Goal: Transaction & Acquisition: Purchase product/service

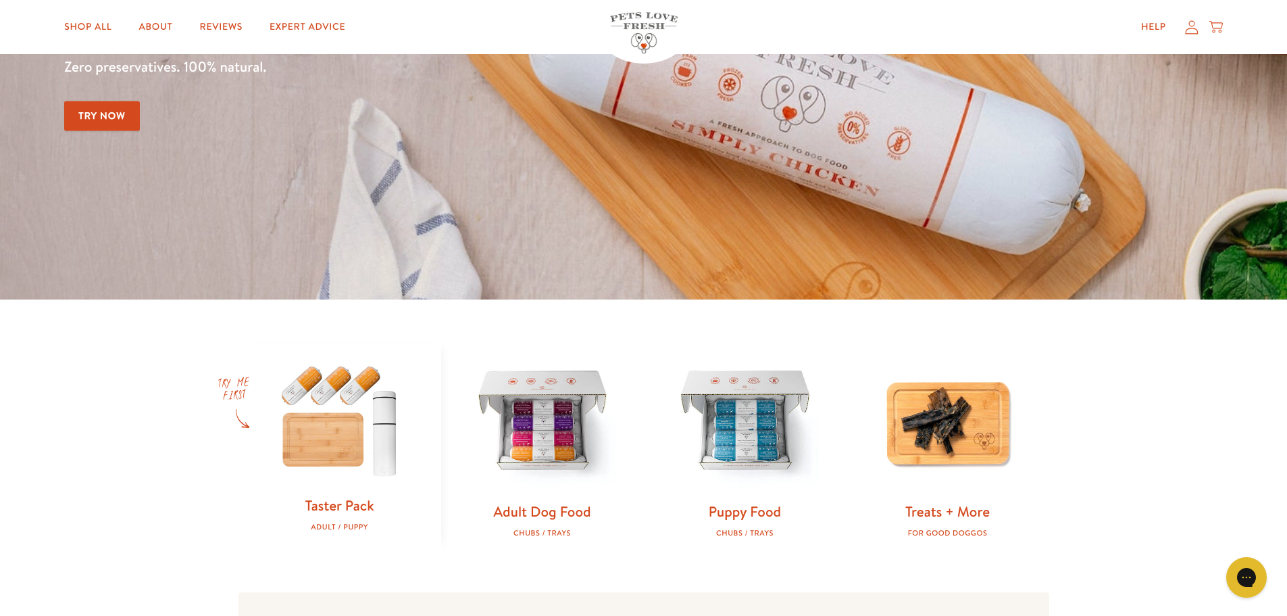
scroll to position [338, 0]
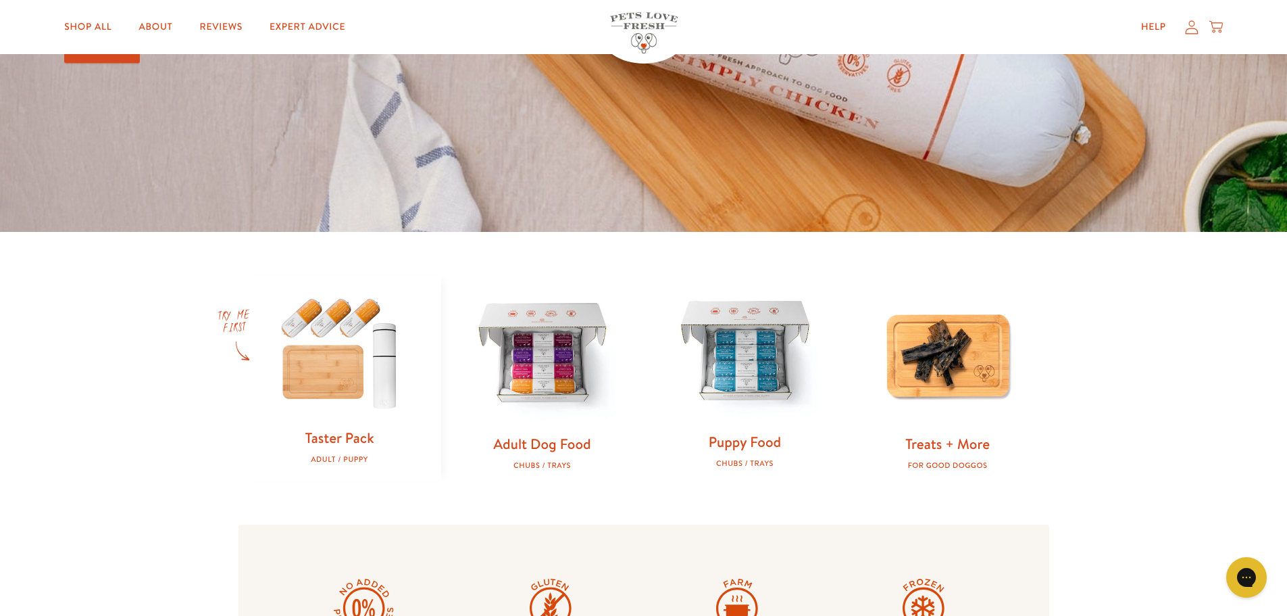
click at [766, 399] on img at bounding box center [745, 352] width 159 height 159
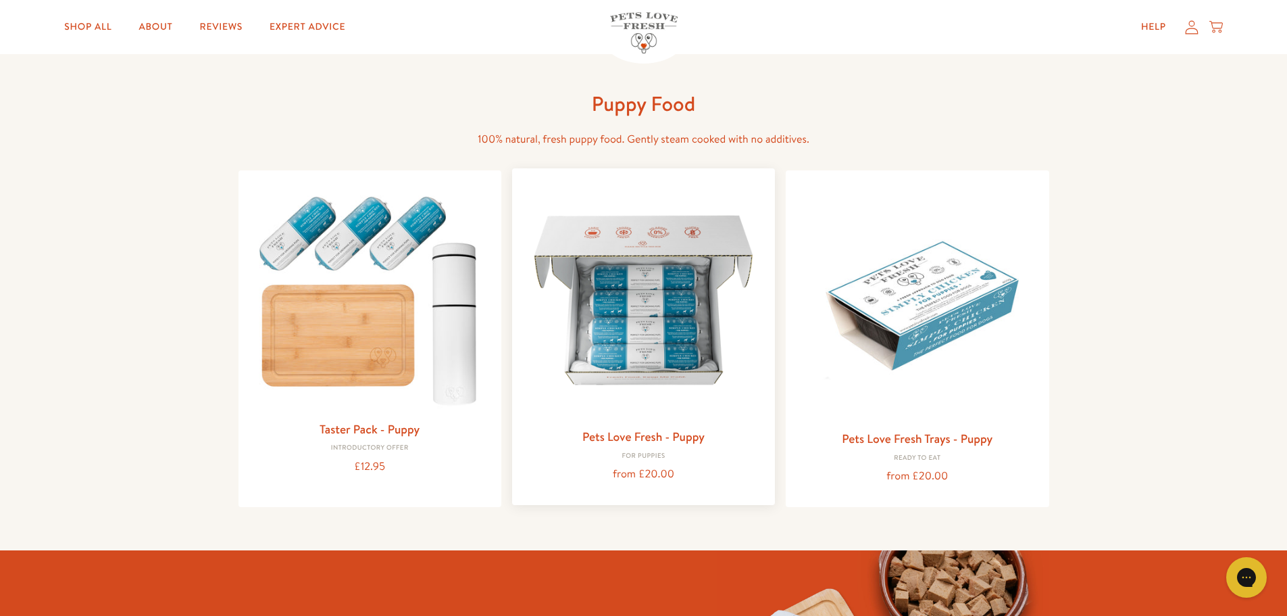
scroll to position [68, 0]
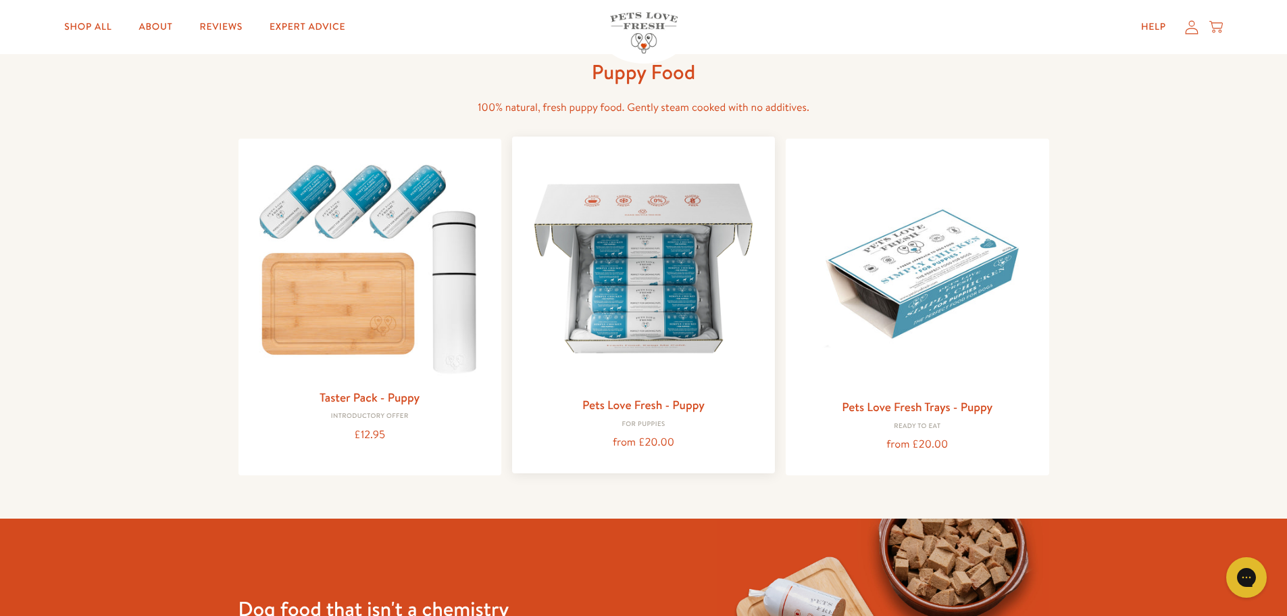
click at [632, 405] on link "Pets Love Fresh - Puppy" at bounding box center [644, 404] width 122 height 17
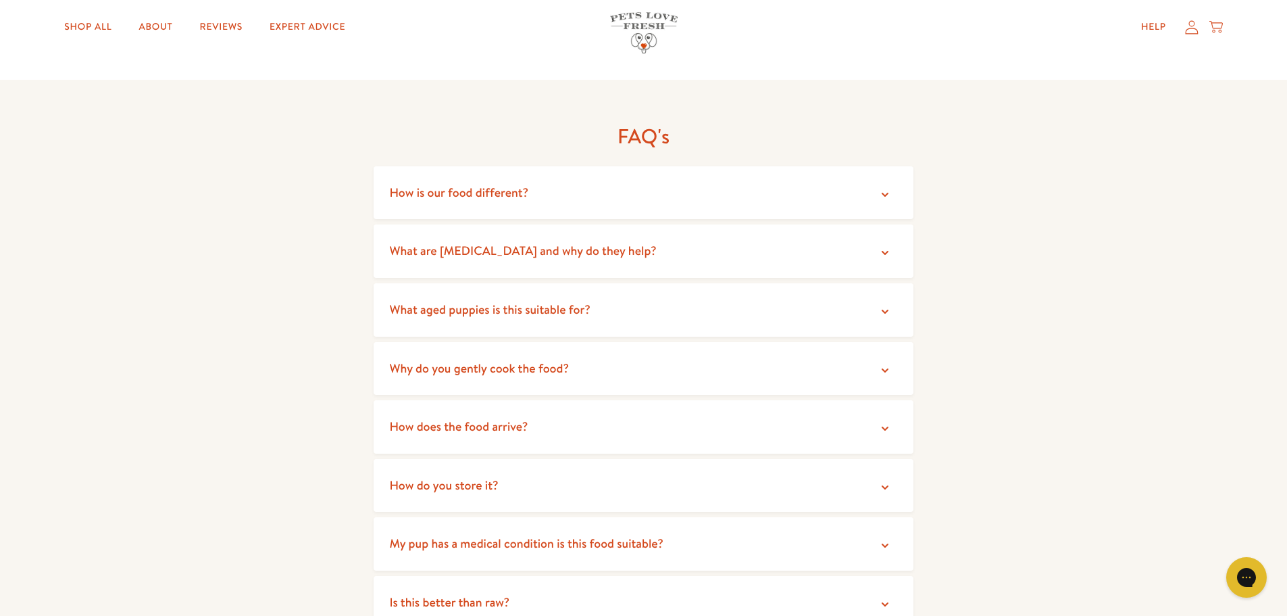
scroll to position [1622, 0]
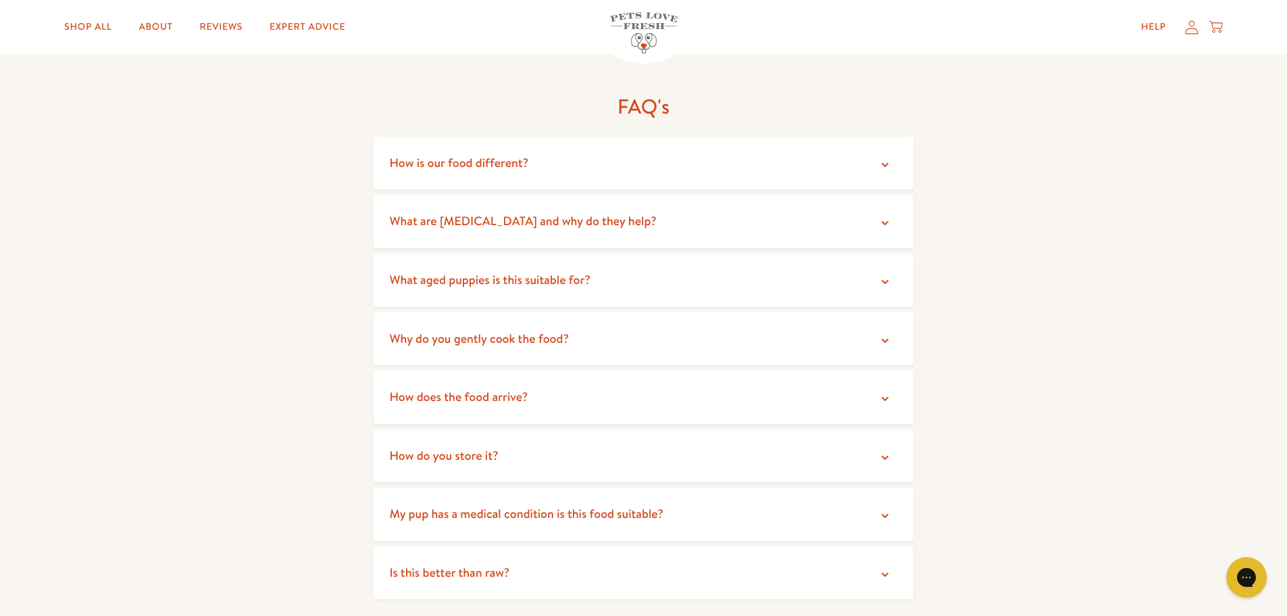
click at [634, 441] on summary "How do you store it?" at bounding box center [644, 455] width 541 height 53
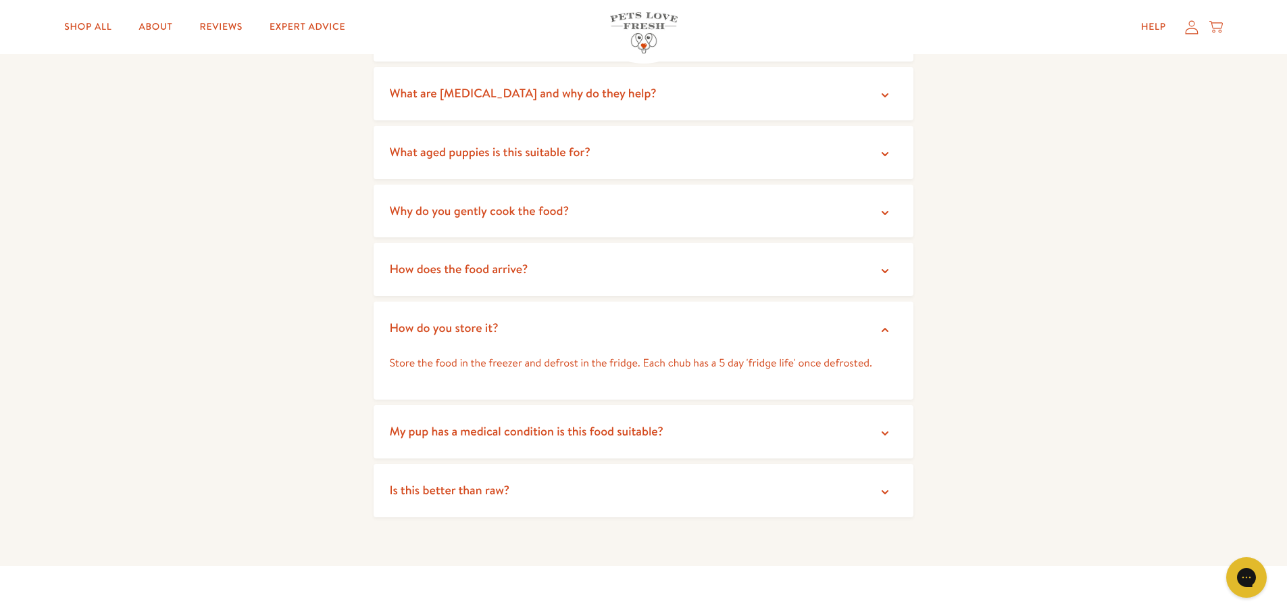
scroll to position [1757, 0]
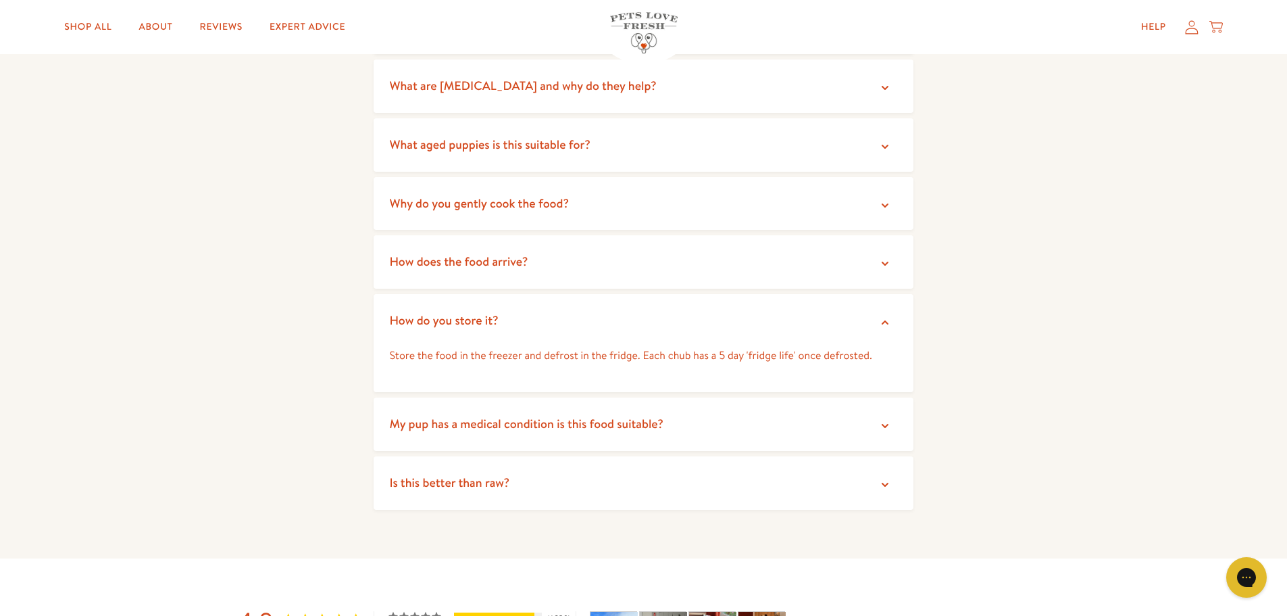
click at [624, 473] on summary "Is this better than raw?" at bounding box center [644, 482] width 541 height 53
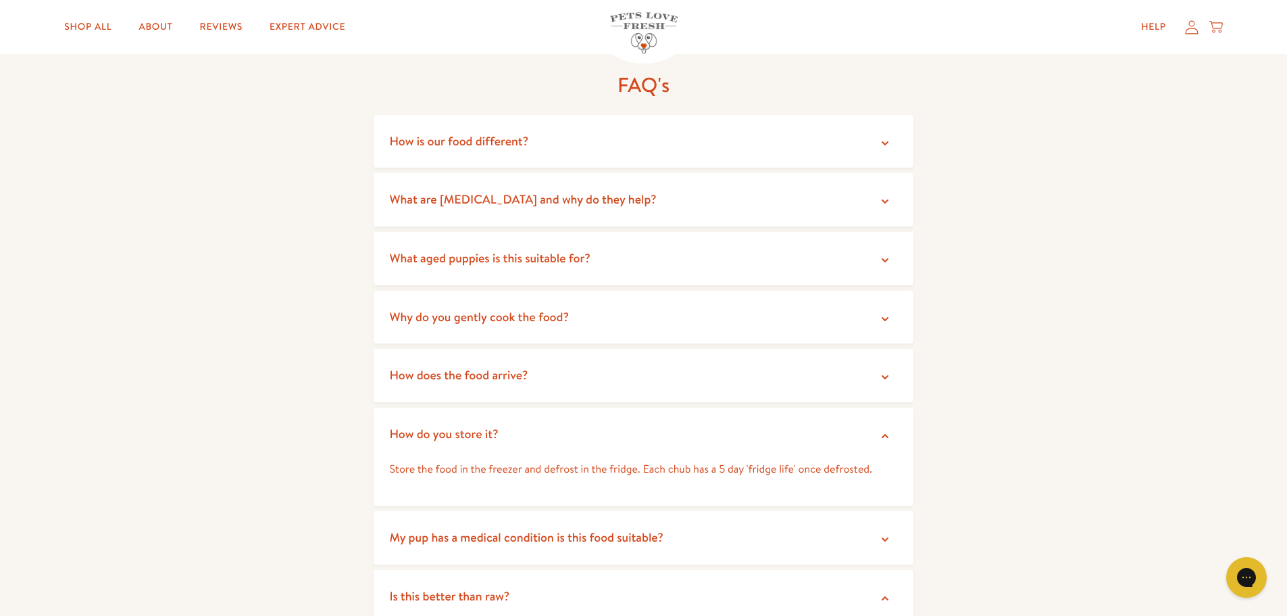
scroll to position [1622, 0]
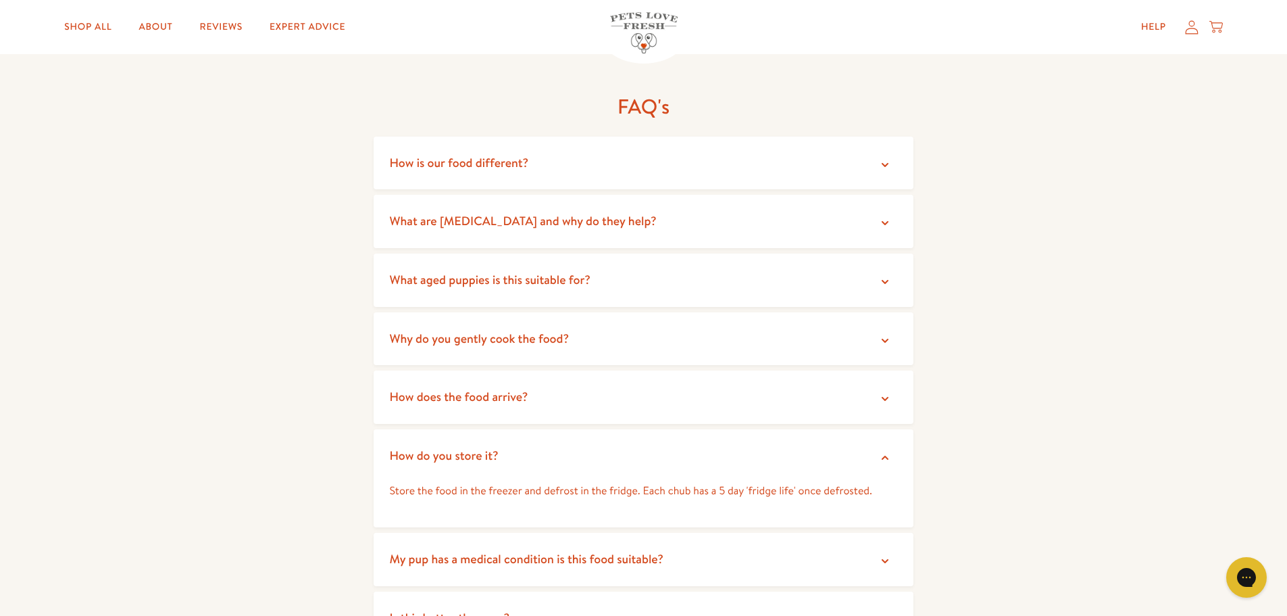
click at [583, 279] on span "What aged puppies is this suitable for?" at bounding box center [490, 279] width 201 height 17
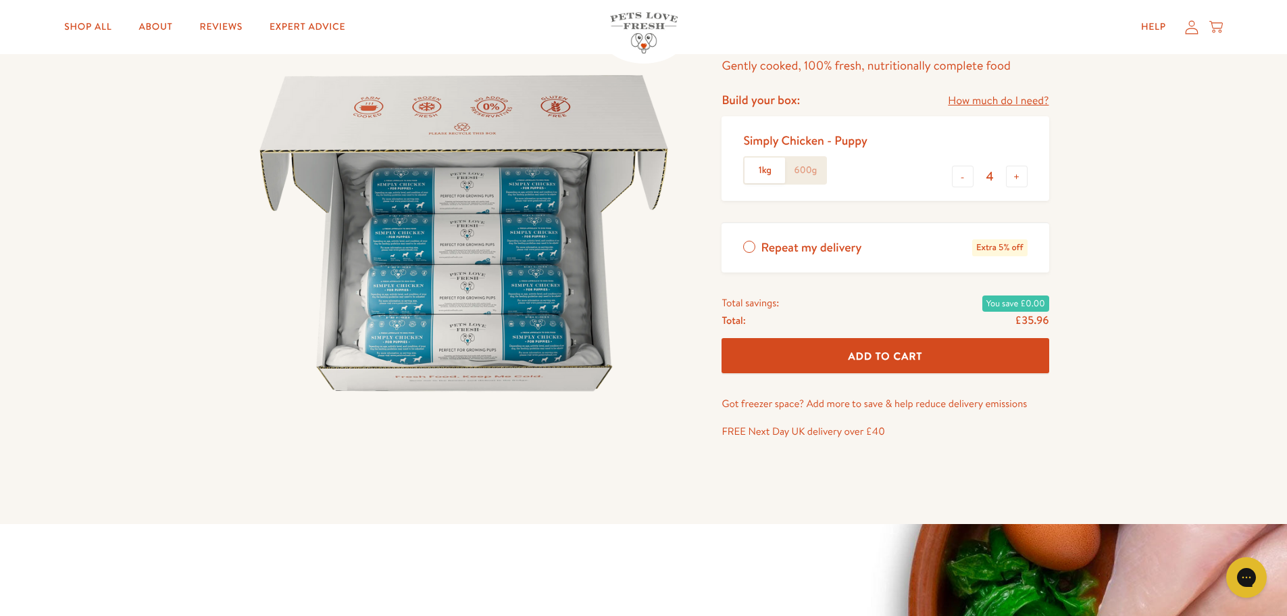
scroll to position [0, 0]
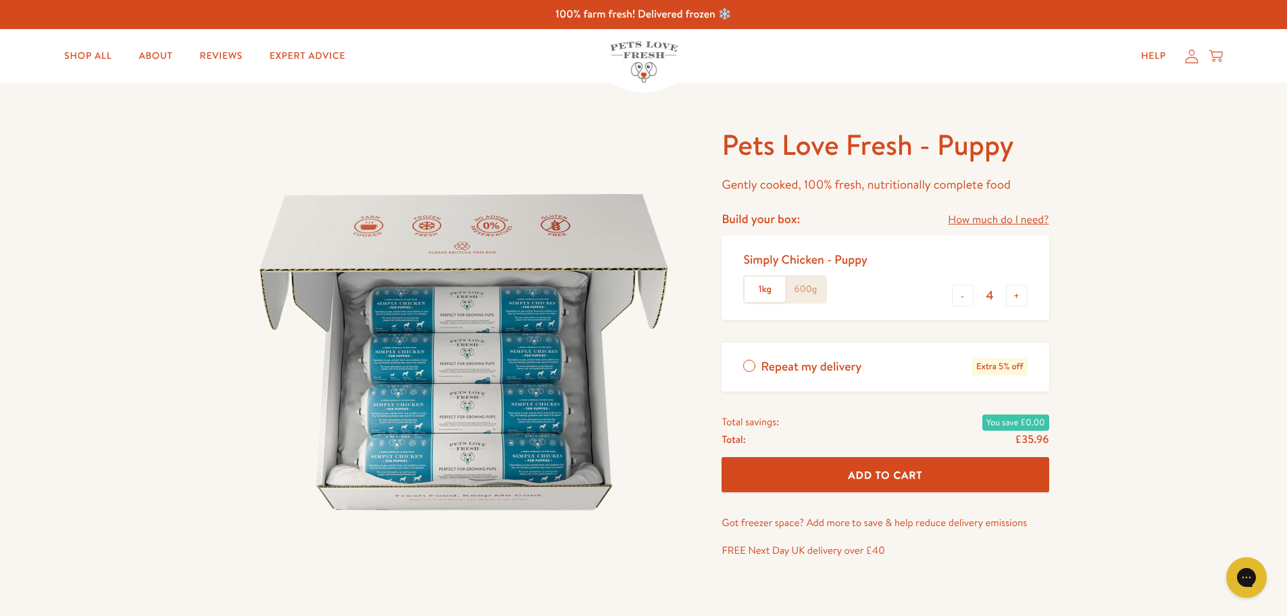
click at [802, 293] on label "600g" at bounding box center [805, 289] width 41 height 26
click at [0, 0] on input "600g" at bounding box center [0, 0] width 0 height 0
click at [765, 289] on label "1kg" at bounding box center [765, 289] width 41 height 26
click at [0, 0] on input "1kg" at bounding box center [0, 0] width 0 height 0
click at [991, 222] on link "How much do I need?" at bounding box center [998, 220] width 101 height 18
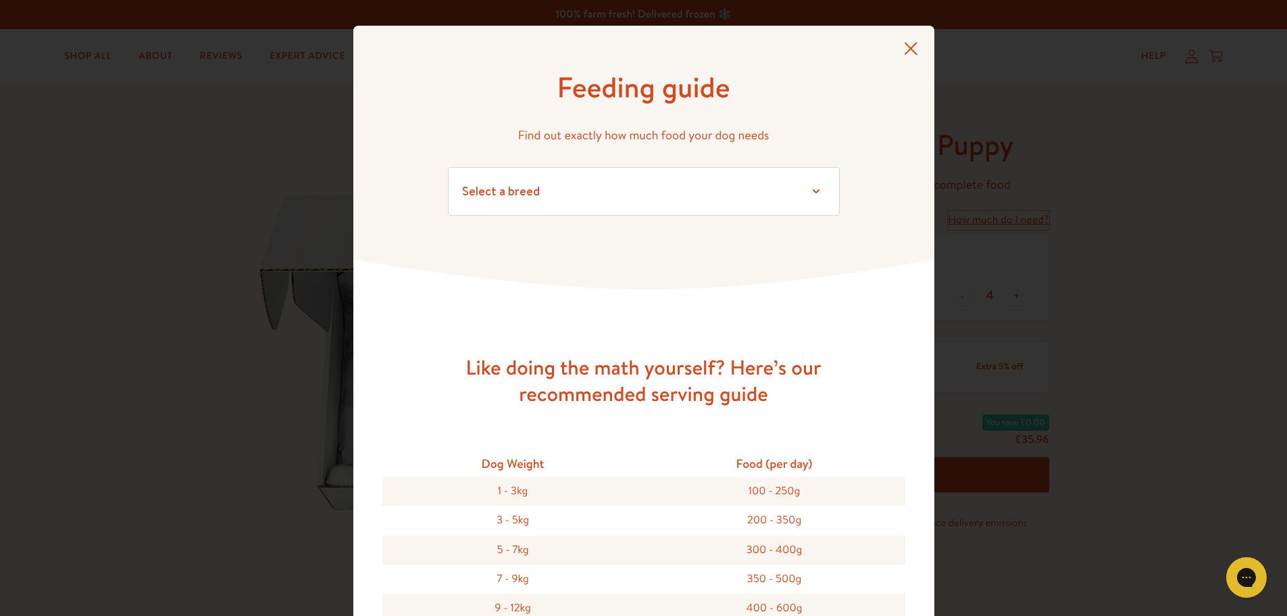
scroll to position [68, 0]
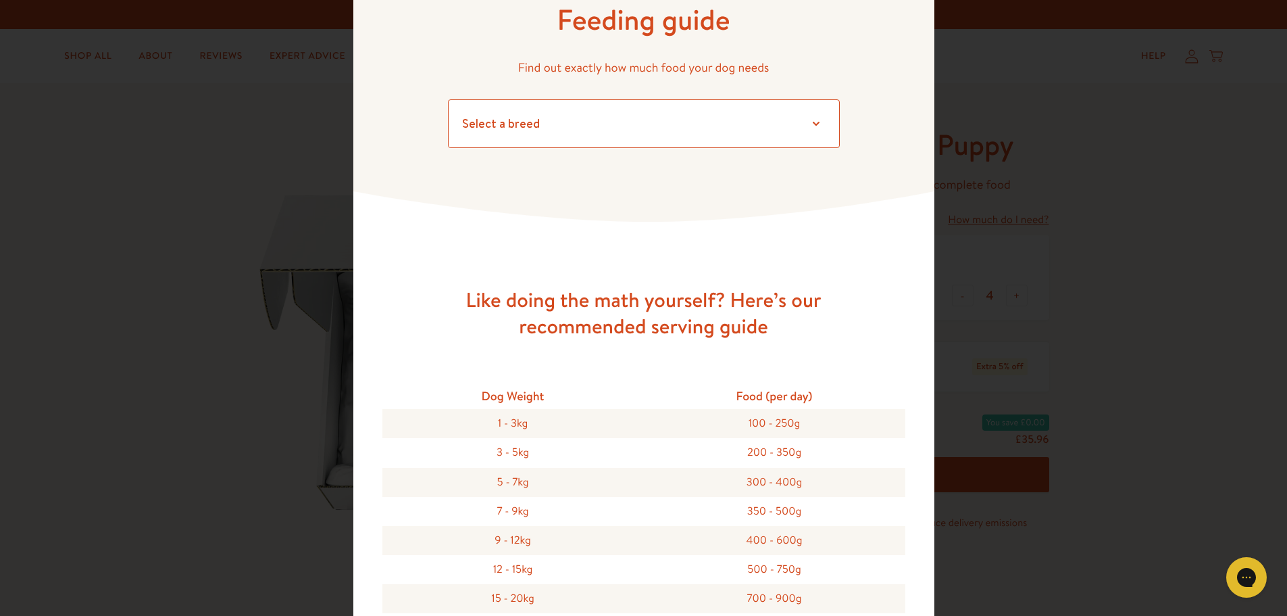
click at [577, 137] on select "Select a breed Affenpinscher Afghan hound Airedale terrier Akita Alaskan Malamu…" at bounding box center [644, 123] width 392 height 49
select select "2.5"
click at [448, 99] on select "Select a breed Affenpinscher Afghan hound Airedale terrier Akita Alaskan Malamu…" at bounding box center [644, 123] width 392 height 49
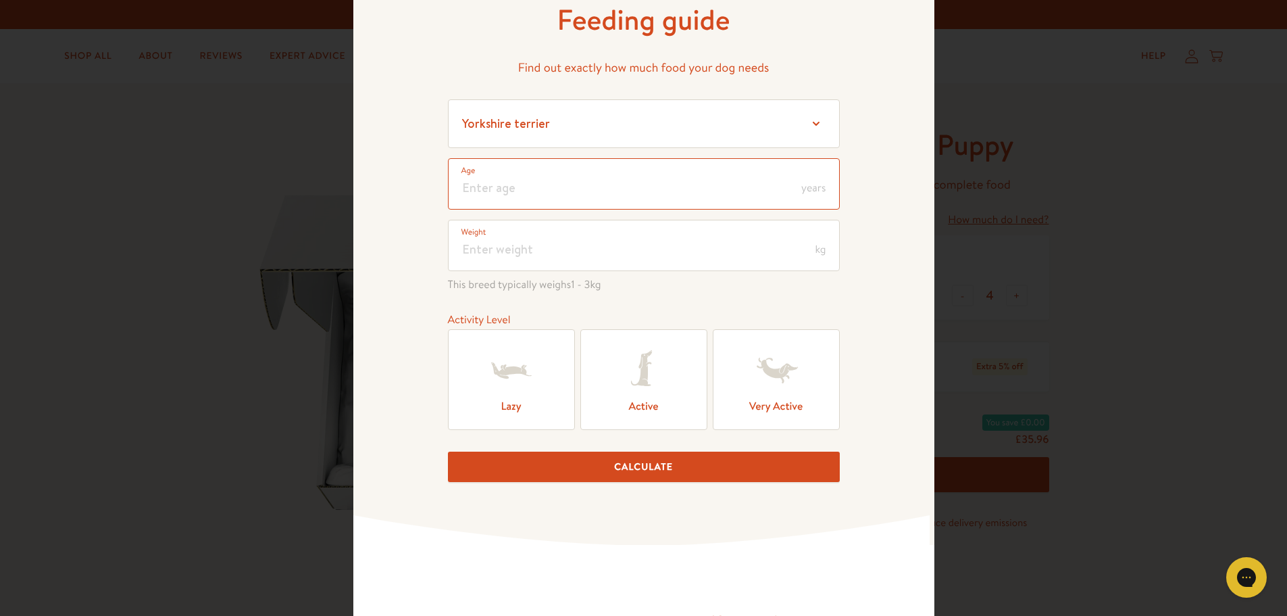
click at [510, 191] on input "number" at bounding box center [644, 183] width 392 height 51
type input "3"
type input "0.3"
click at [473, 247] on input "number" at bounding box center [644, 245] width 392 height 51
type input "2.5"
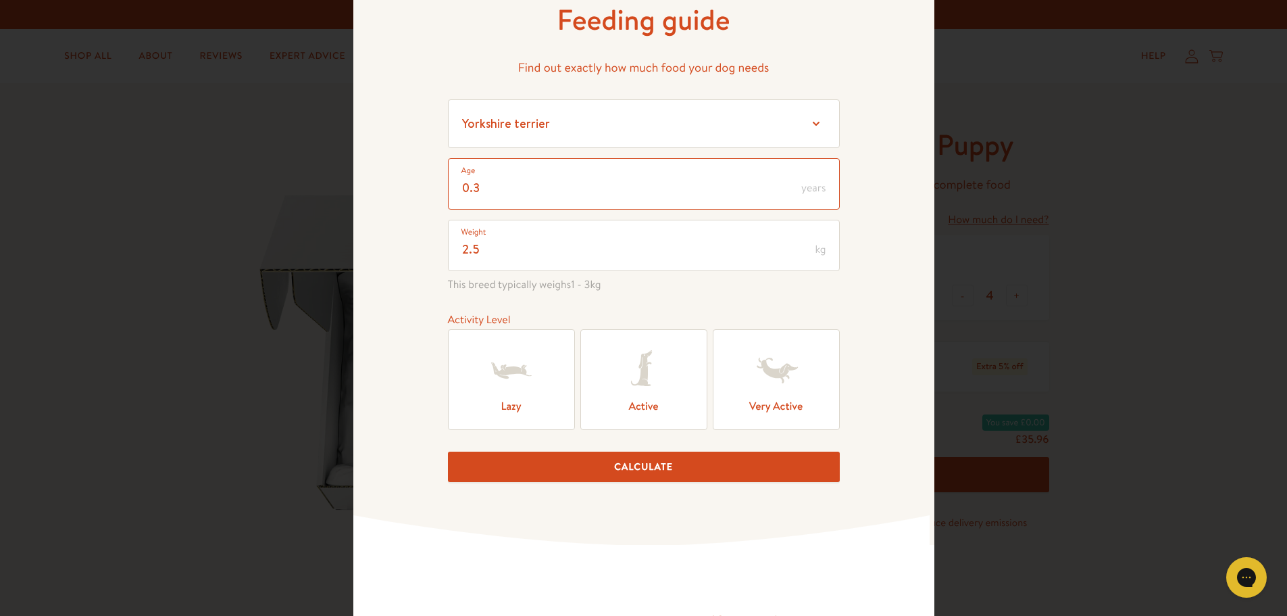
drag, startPoint x: 493, startPoint y: 185, endPoint x: 439, endPoint y: 185, distance: 53.4
click at [439, 185] on div "Feeding guide Find out exactly how much food your dog needs Select a breed Affe…" at bounding box center [643, 251] width 581 height 587
click at [493, 190] on input "0.3" at bounding box center [644, 183] width 392 height 51
click at [541, 253] on input "2.5" at bounding box center [644, 245] width 392 height 51
click at [752, 389] on icon at bounding box center [776, 370] width 54 height 54
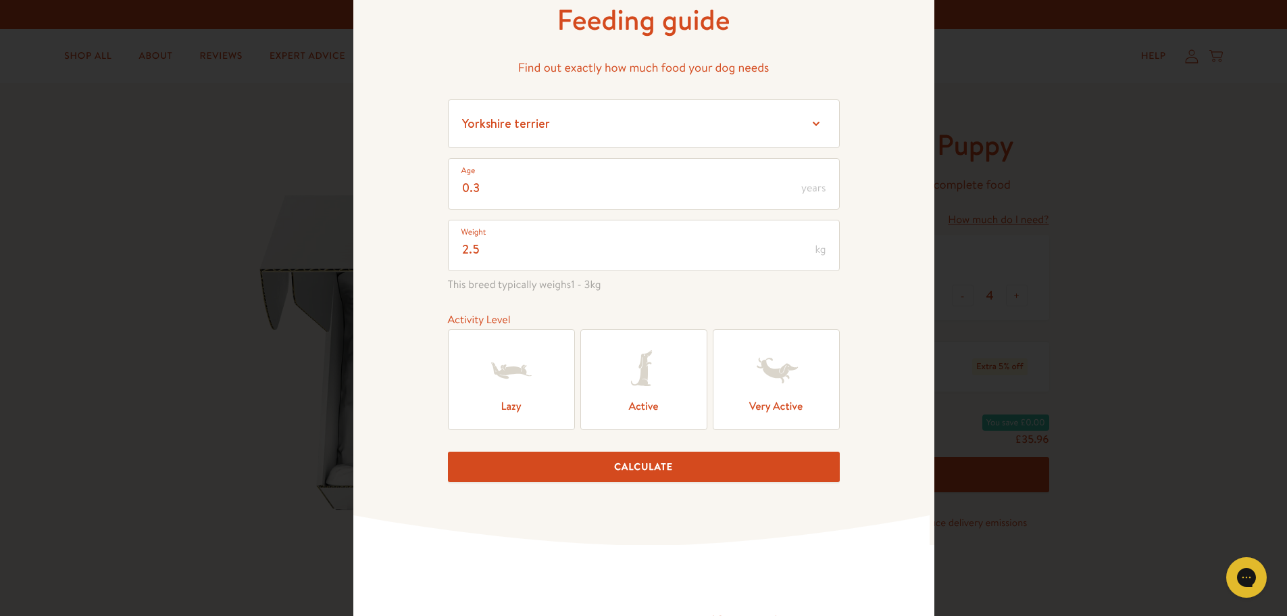
click at [0, 0] on input "Very Active" at bounding box center [0, 0] width 0 height 0
click at [670, 466] on button "Calculate" at bounding box center [644, 466] width 392 height 30
click at [486, 189] on input "0.3" at bounding box center [644, 183] width 392 height 51
type input "0"
click at [624, 467] on button "Calculate" at bounding box center [644, 466] width 392 height 30
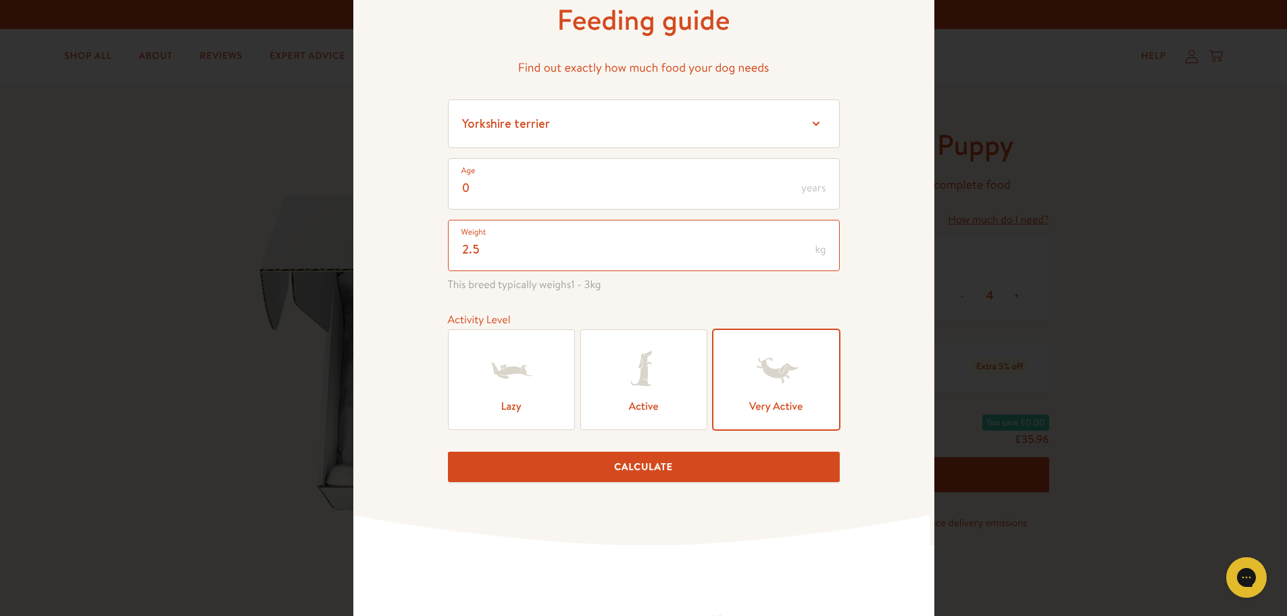
drag, startPoint x: 472, startPoint y: 253, endPoint x: 479, endPoint y: 247, distance: 9.2
click at [480, 247] on input "2.5" at bounding box center [644, 245] width 392 height 51
drag, startPoint x: 479, startPoint y: 247, endPoint x: 397, endPoint y: 245, distance: 81.8
click at [402, 245] on div "Feeding guide Find out exactly how much food your dog needs Select a breed Affe…" at bounding box center [643, 251] width 581 height 587
type input "3"
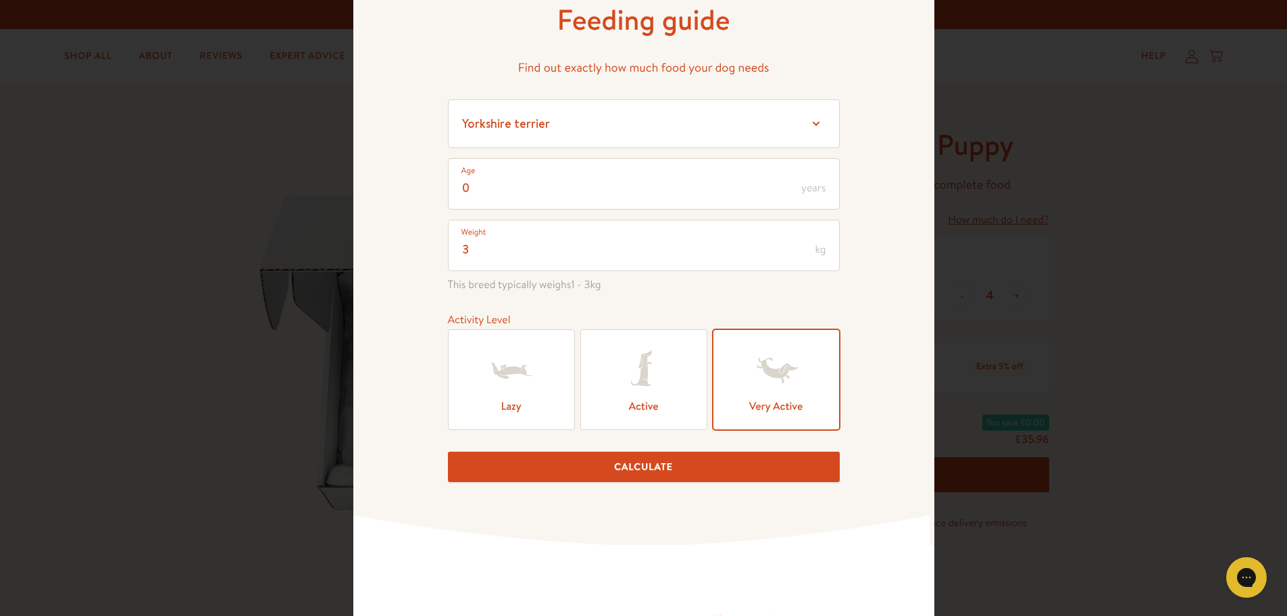
click at [630, 477] on button "Calculate" at bounding box center [644, 466] width 392 height 30
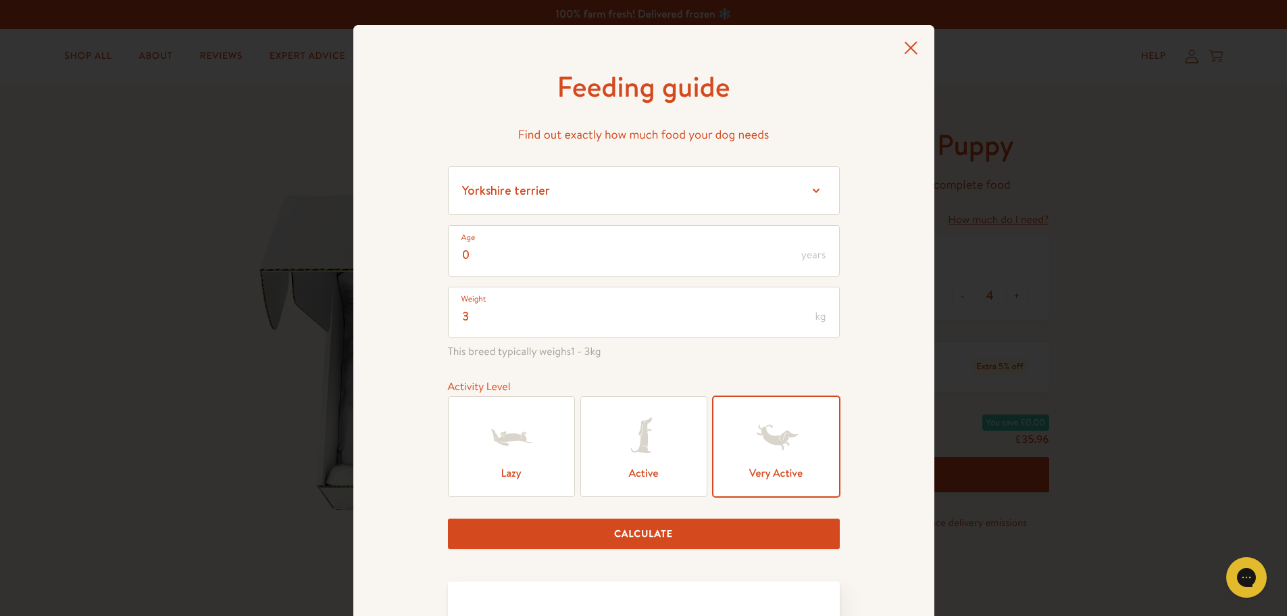
scroll to position [0, 0]
click at [904, 49] on icon at bounding box center [911, 49] width 14 height 14
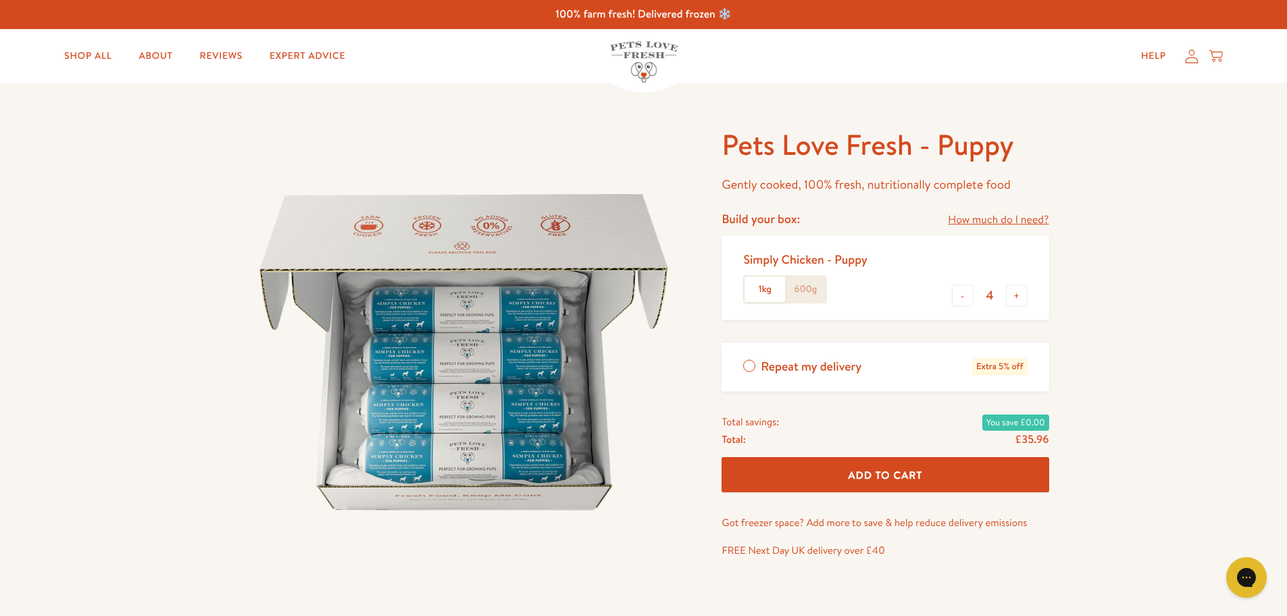
click at [760, 286] on label "1kg" at bounding box center [765, 289] width 41 height 26
click at [0, 0] on input "1kg" at bounding box center [0, 0] width 0 height 0
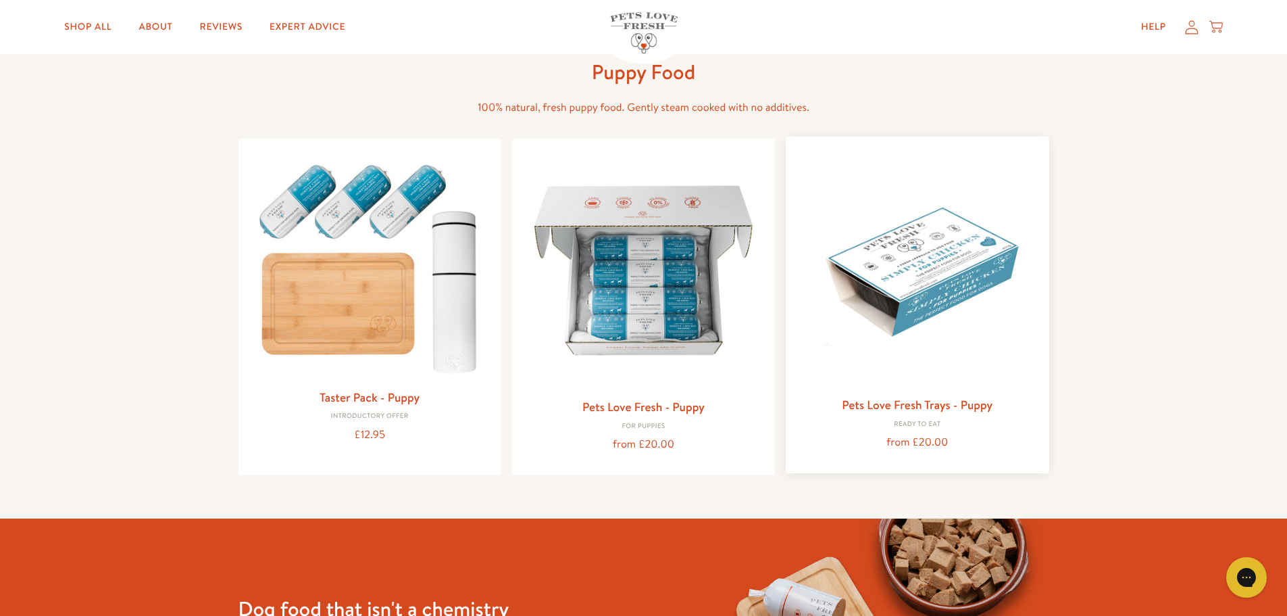
click at [910, 401] on link "Pets Love Fresh Trays - Puppy" at bounding box center [917, 404] width 151 height 17
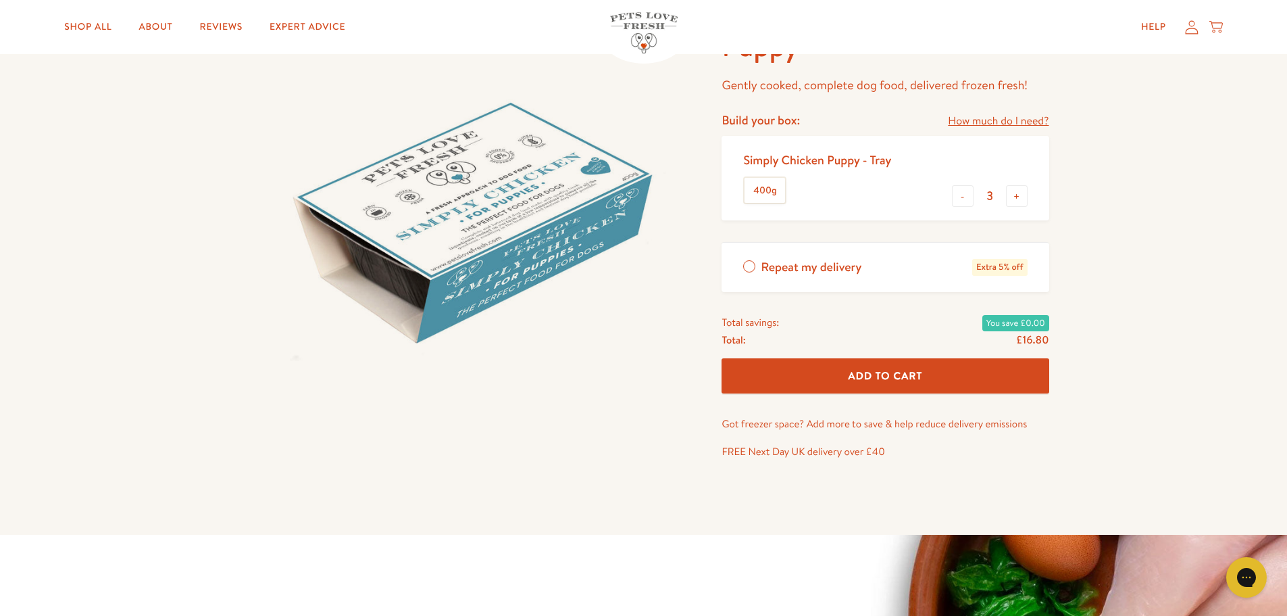
scroll to position [135, 0]
